Goal: Information Seeking & Learning: Learn about a topic

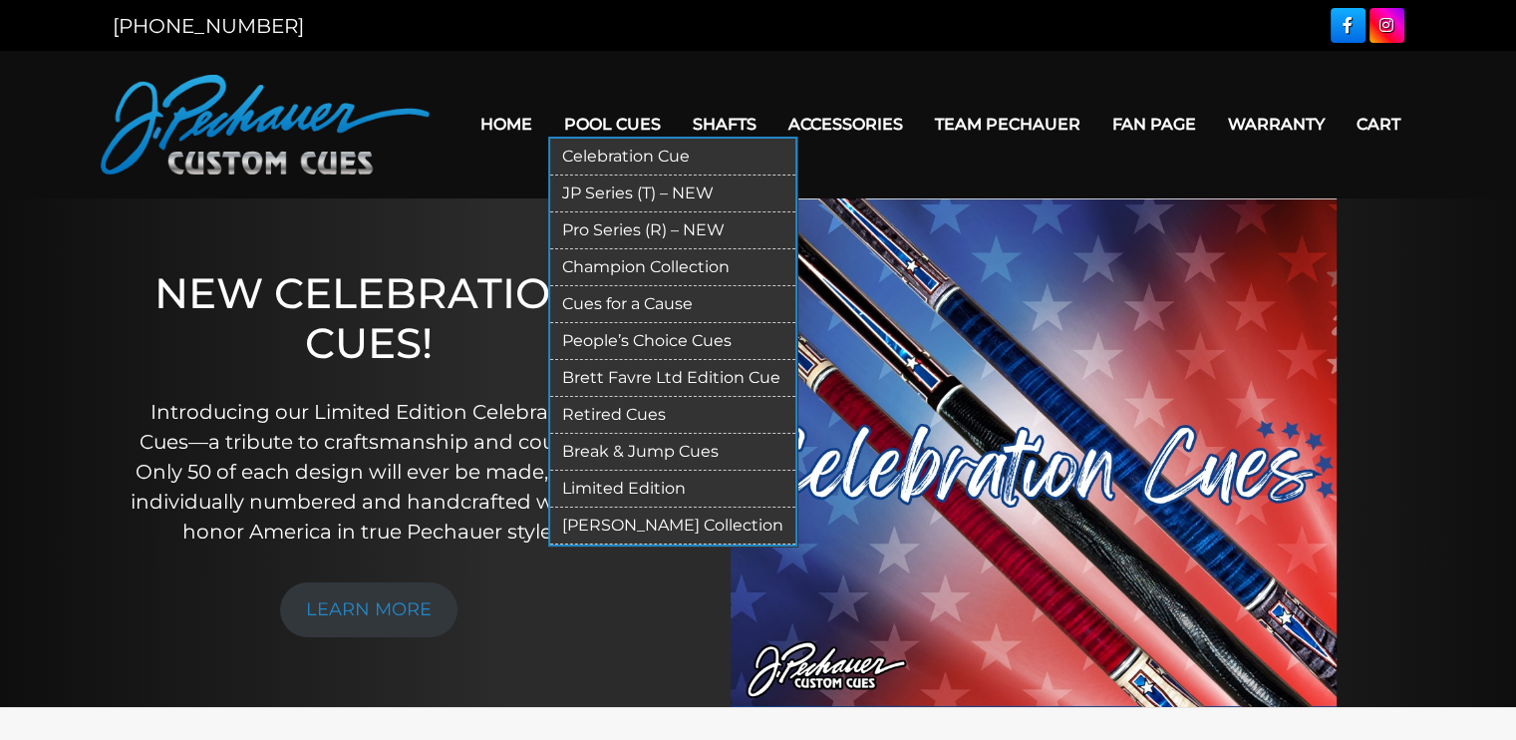
click at [616, 478] on link "Limited Edition" at bounding box center [672, 489] width 245 height 37
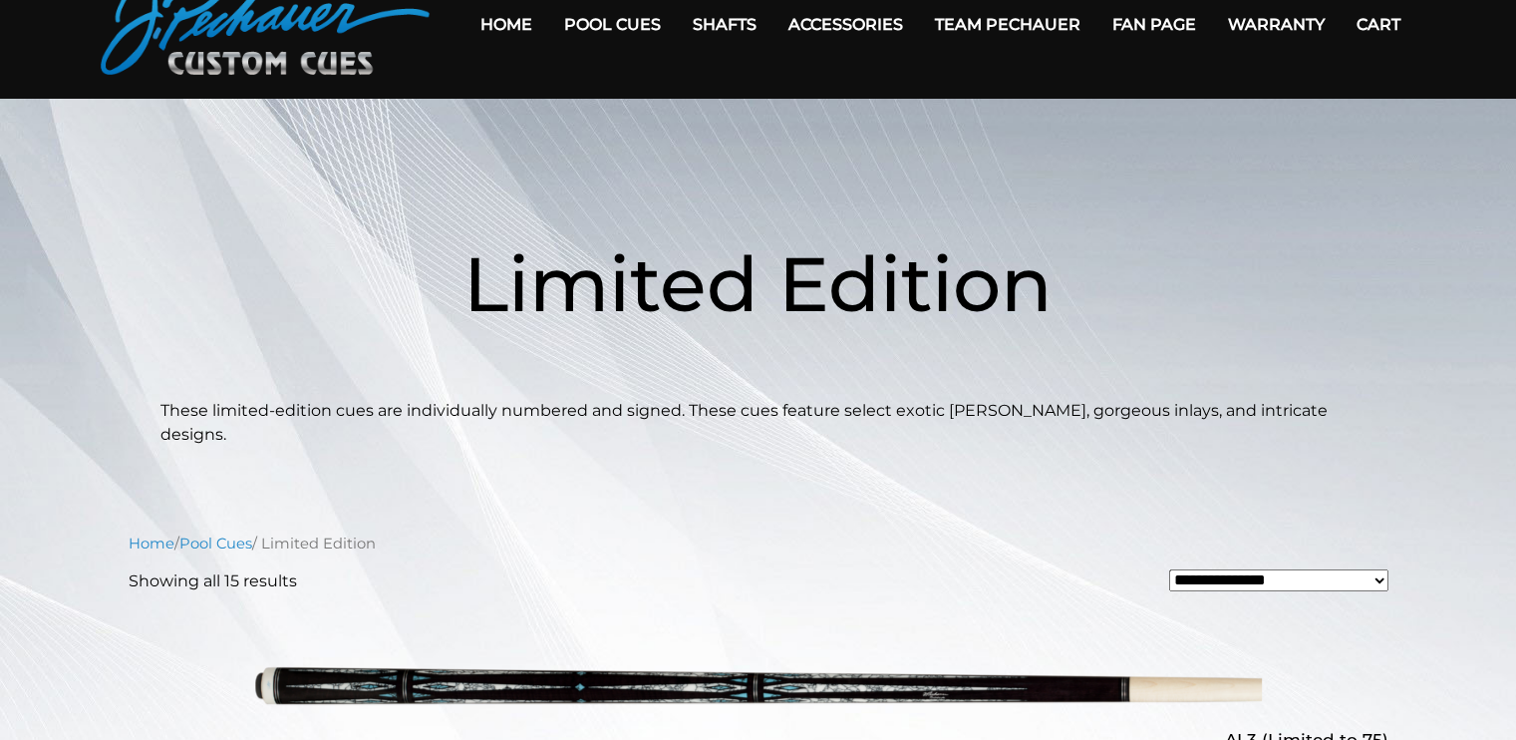
scroll to position [99, 0]
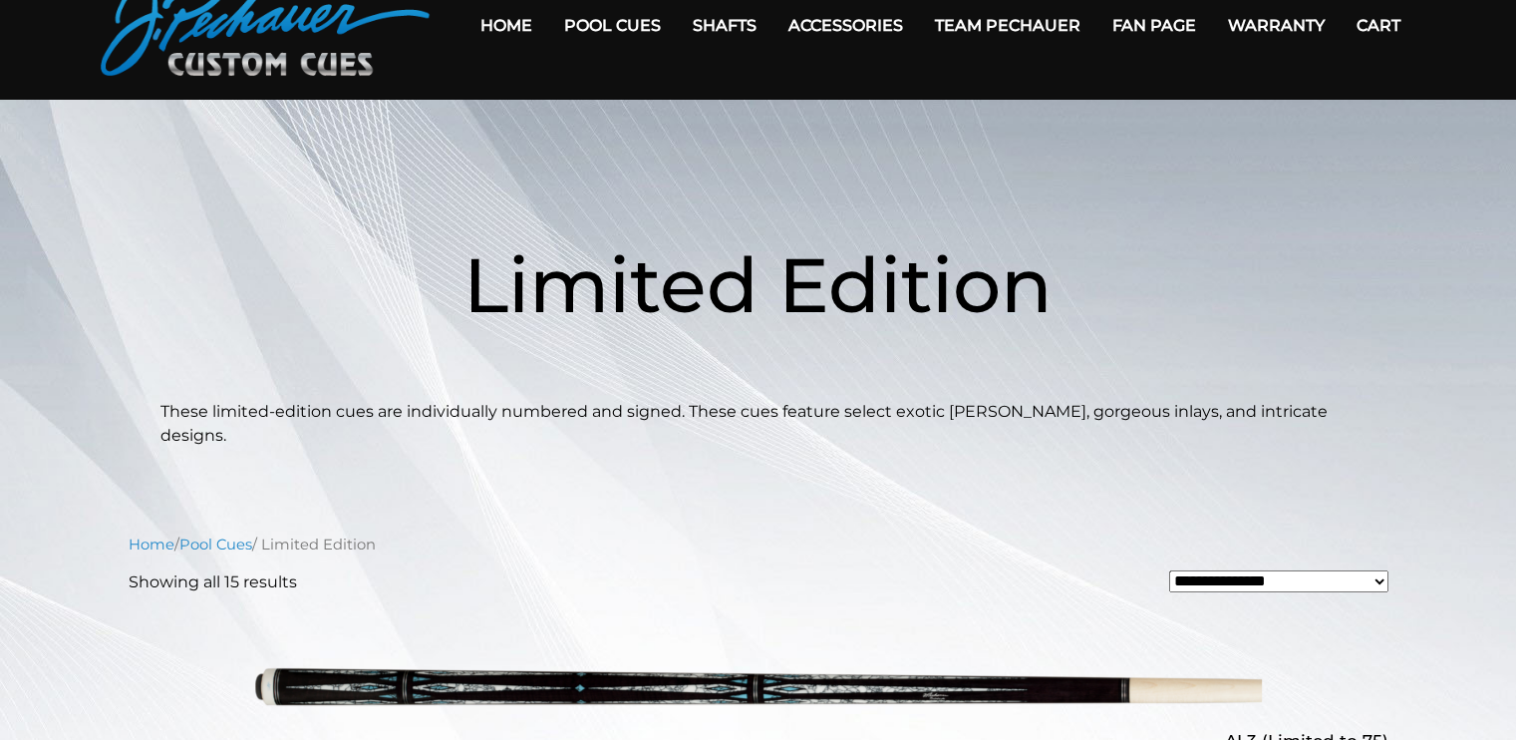
click at [1380, 570] on select "**********" at bounding box center [1278, 581] width 219 height 22
click at [1191, 322] on h1 "Limited Edition" at bounding box center [759, 284] width 1196 height 230
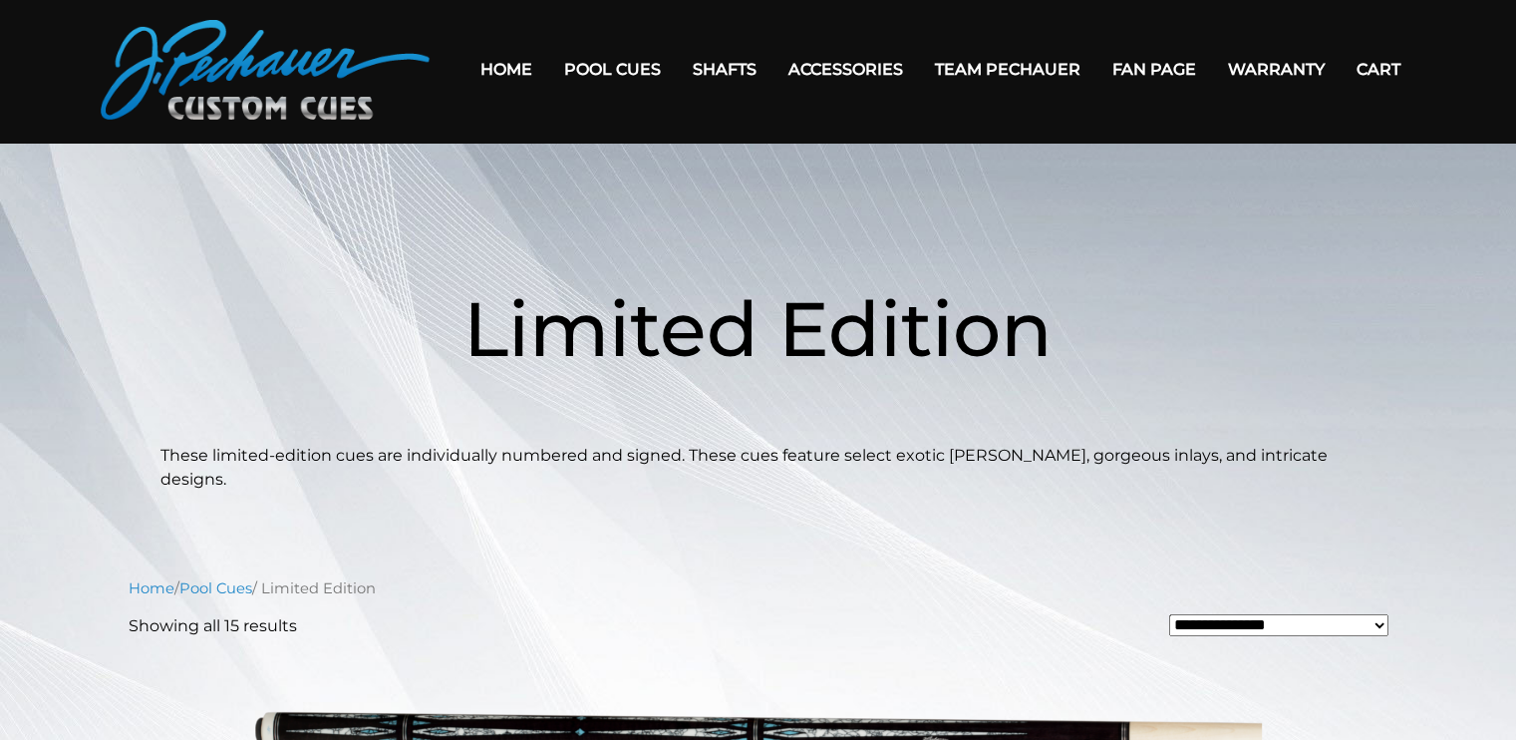
scroll to position [54, 0]
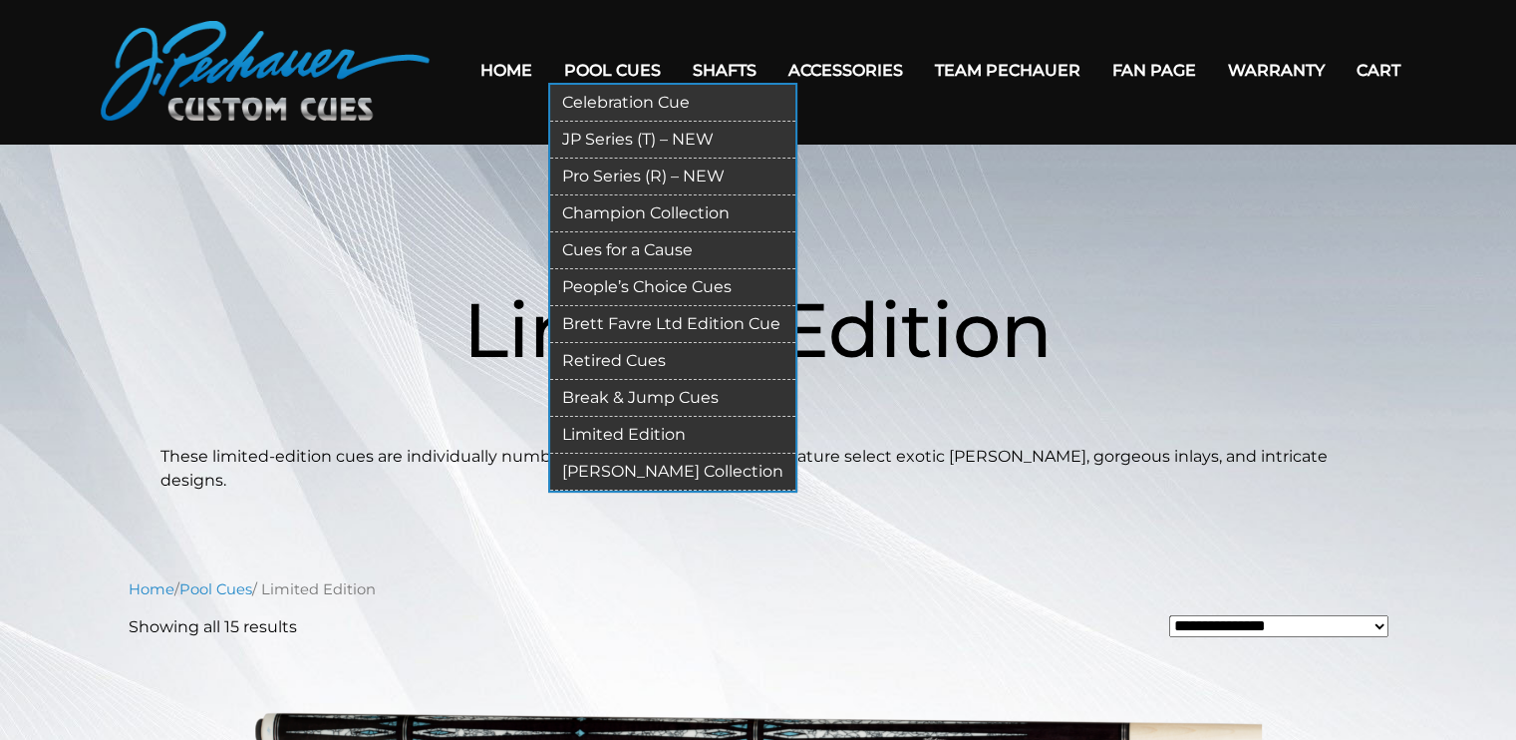
click at [622, 466] on link "[PERSON_NAME] Collection" at bounding box center [672, 472] width 245 height 37
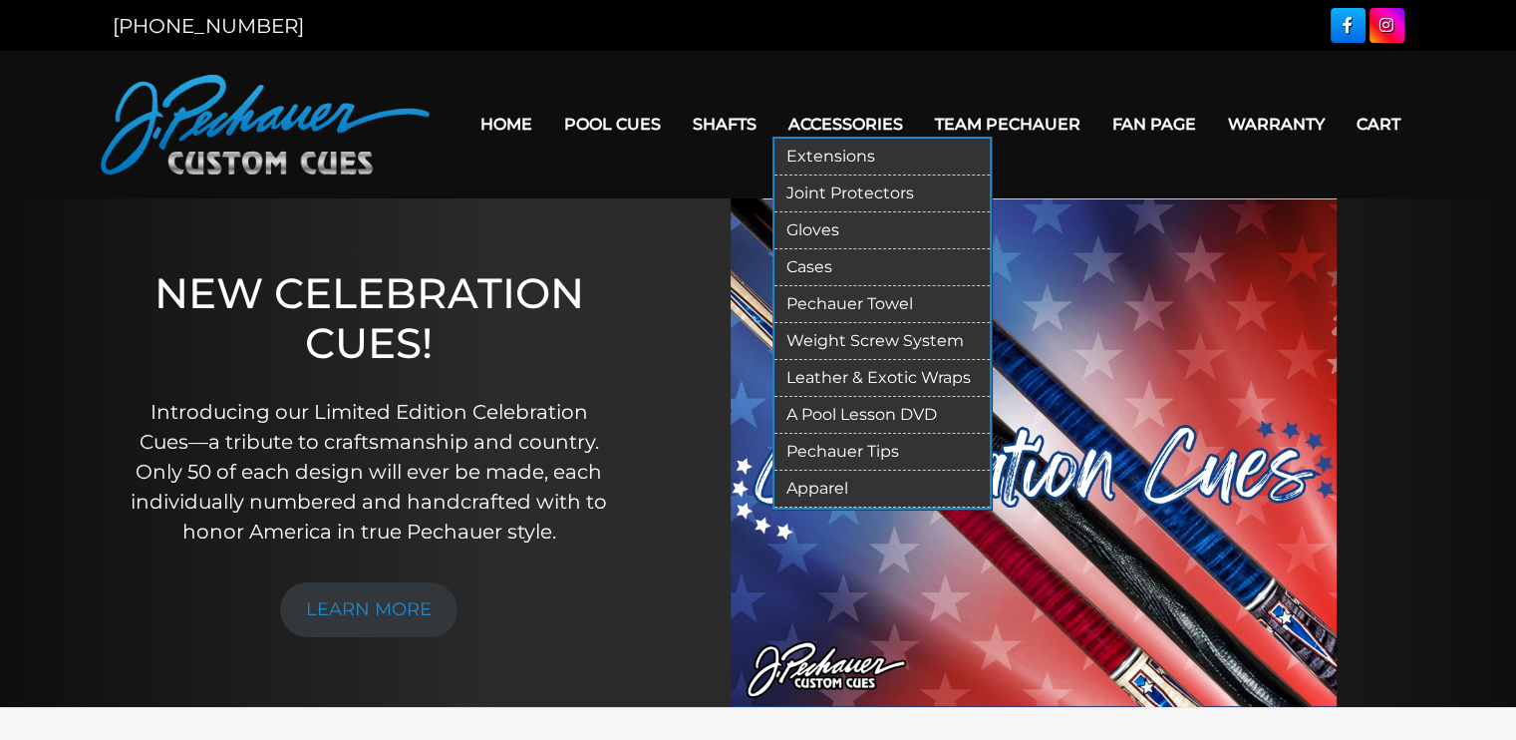
click at [814, 269] on link "Cases" at bounding box center [882, 267] width 215 height 37
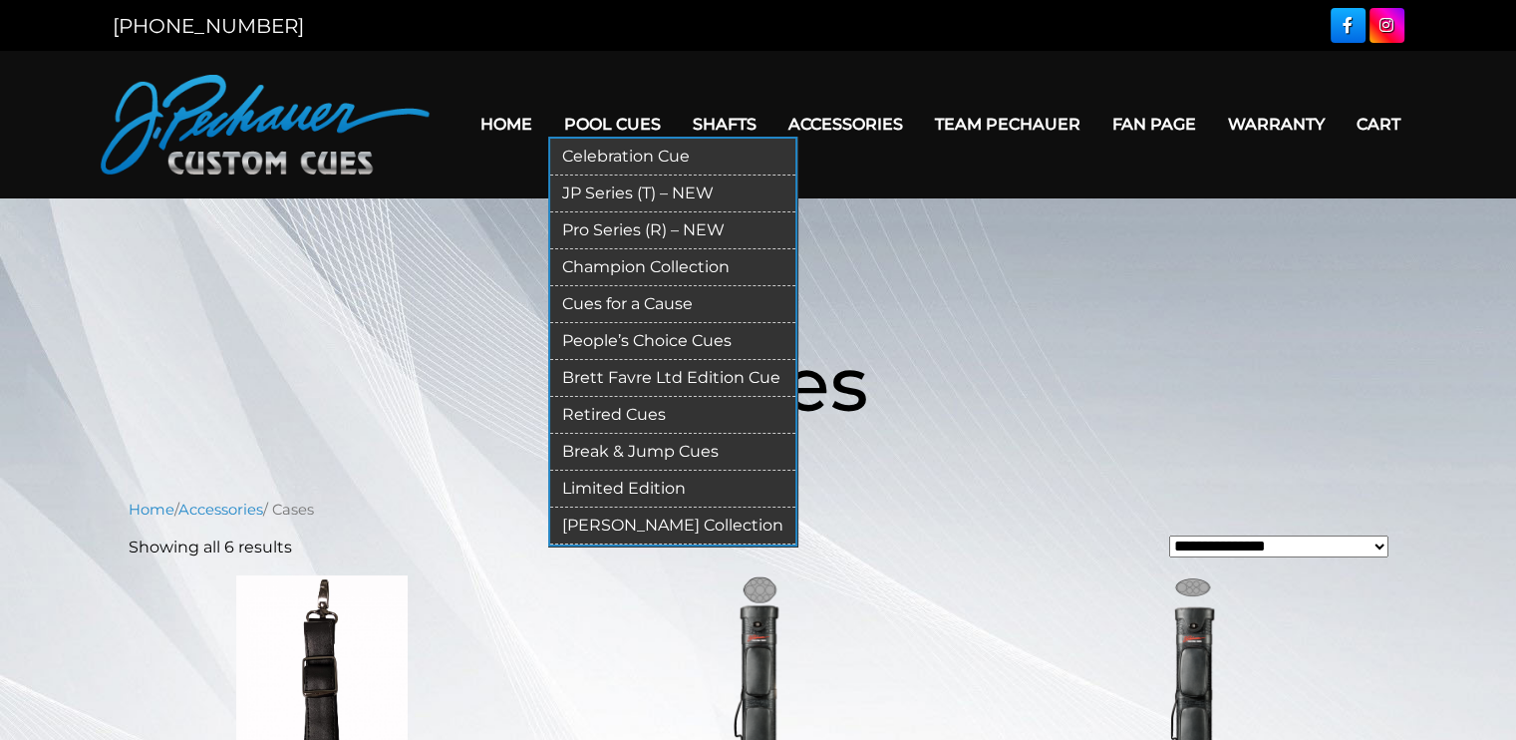
click at [639, 154] on link "Celebration Cue" at bounding box center [672, 157] width 245 height 37
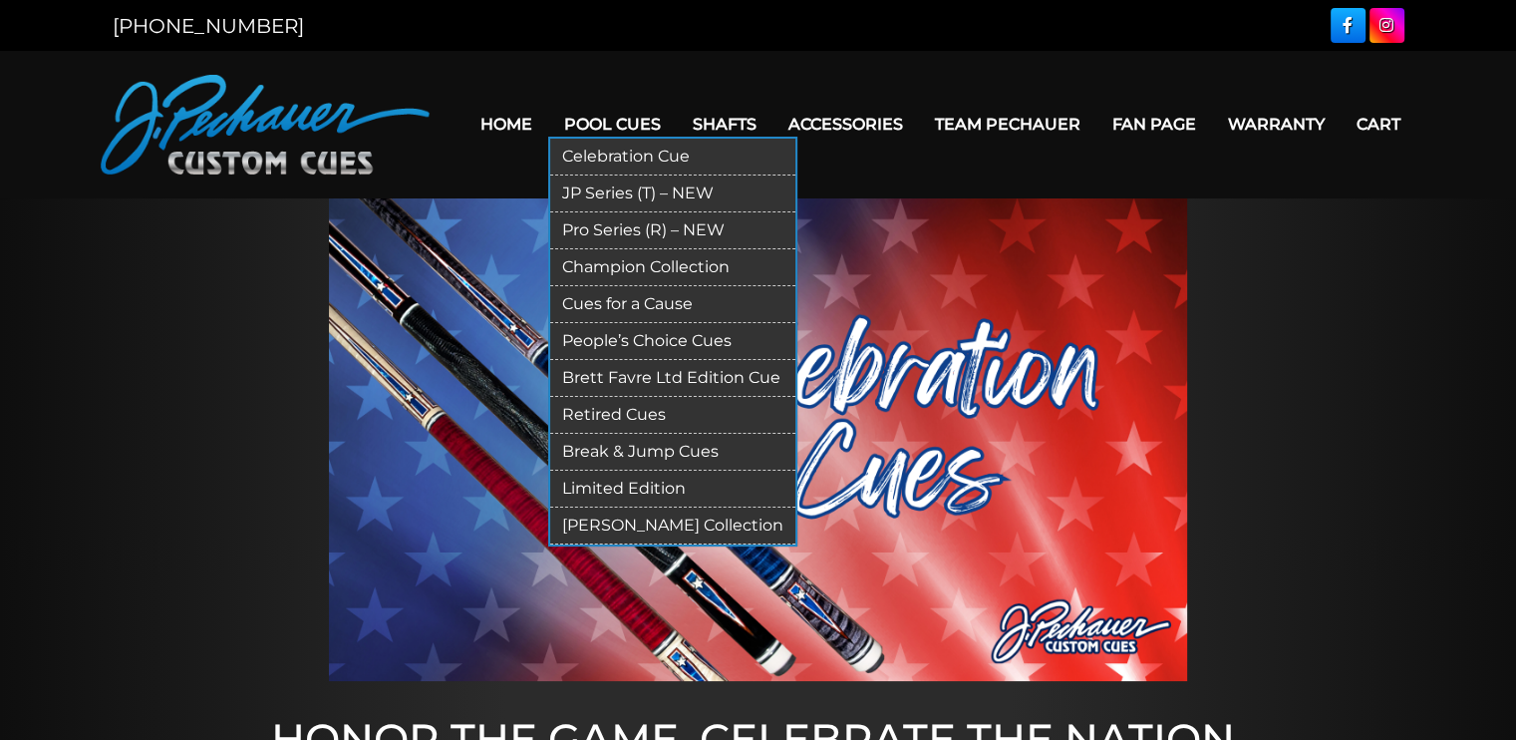
click at [647, 484] on link "Limited Edition" at bounding box center [672, 489] width 245 height 37
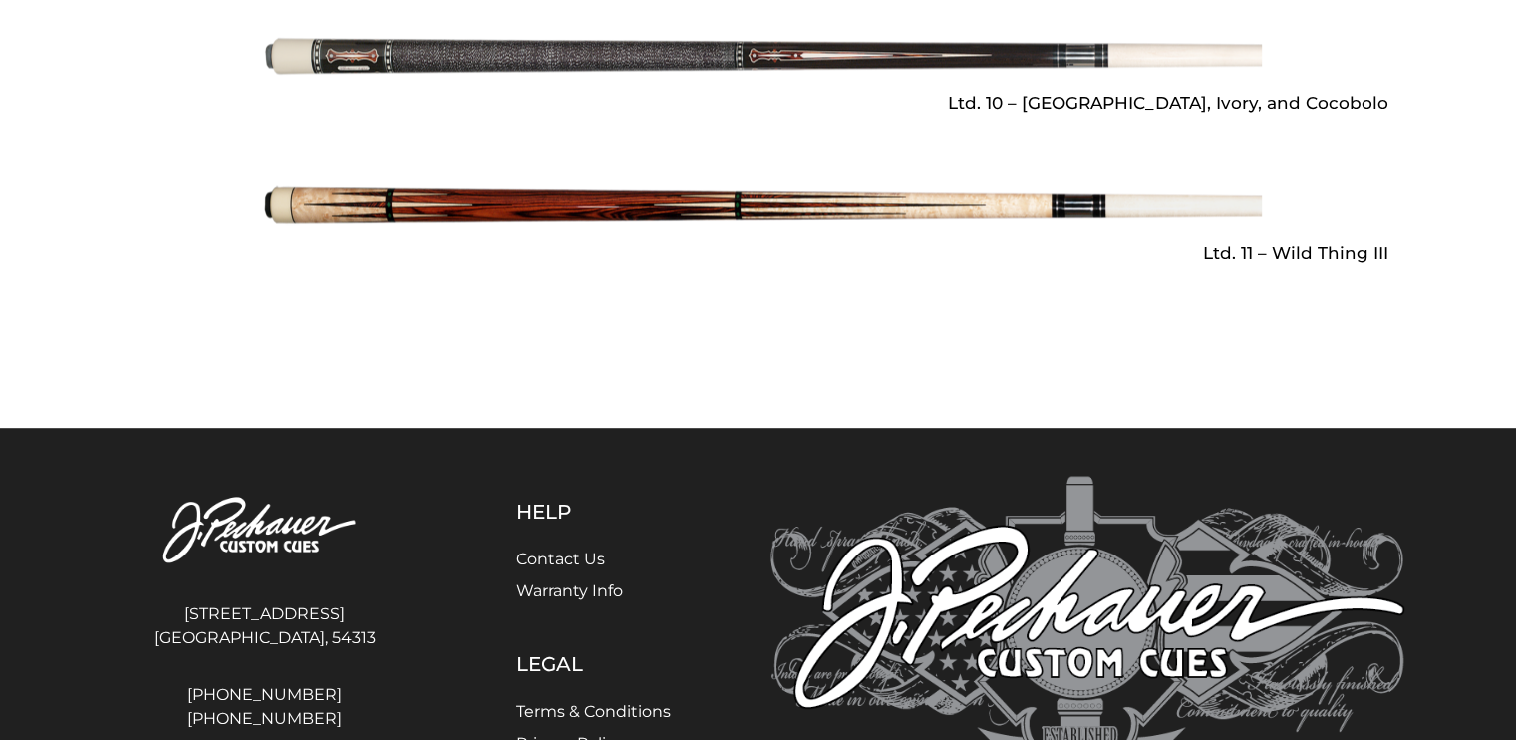
scroll to position [3243, 0]
